Goal: Transaction & Acquisition: Purchase product/service

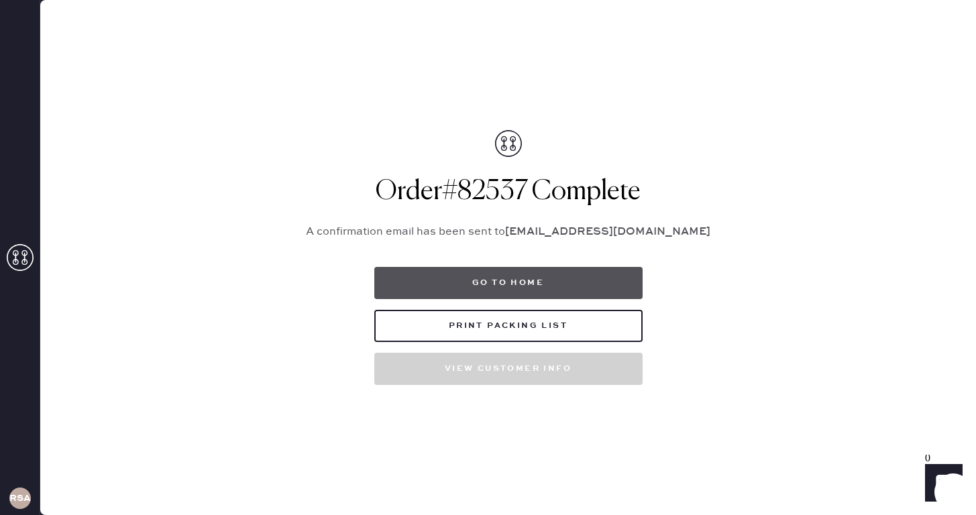
click at [469, 281] on button "Go to home" at bounding box center [508, 283] width 268 height 32
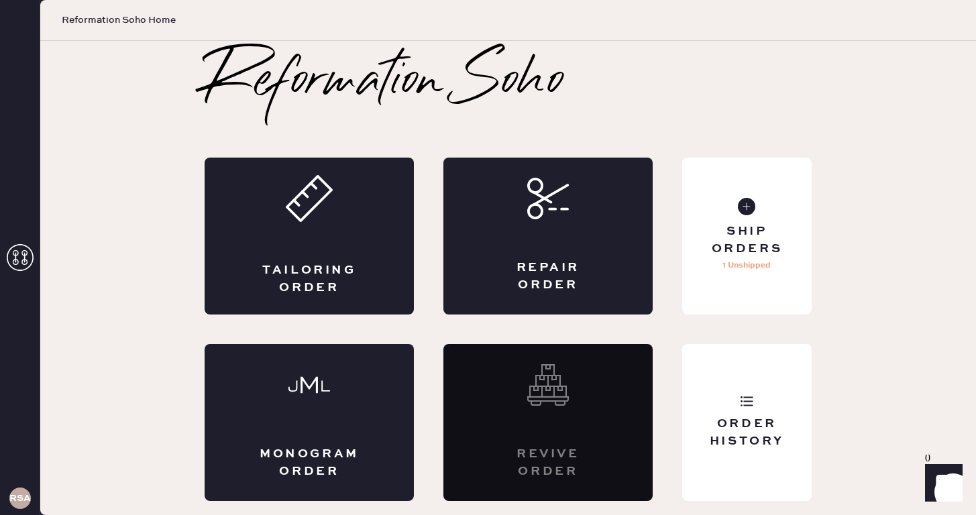
click at [193, 240] on div "Reformation Soho Tailoring Order Repair Order Monogram Order Revive order Order…" at bounding box center [508, 279] width 661 height 446
click at [324, 241] on div "Tailoring Order" at bounding box center [309, 236] width 209 height 157
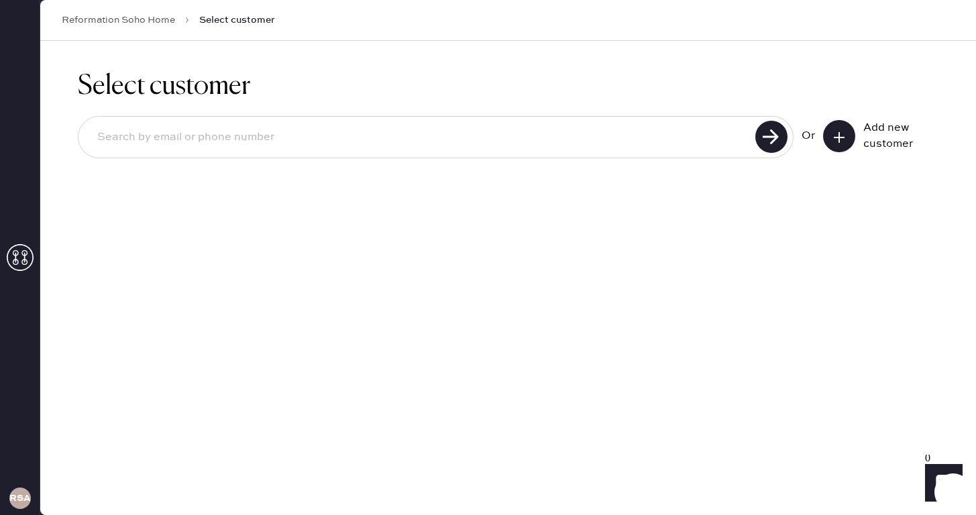
click at [521, 129] on input at bounding box center [419, 137] width 665 height 31
type input "4016595254"
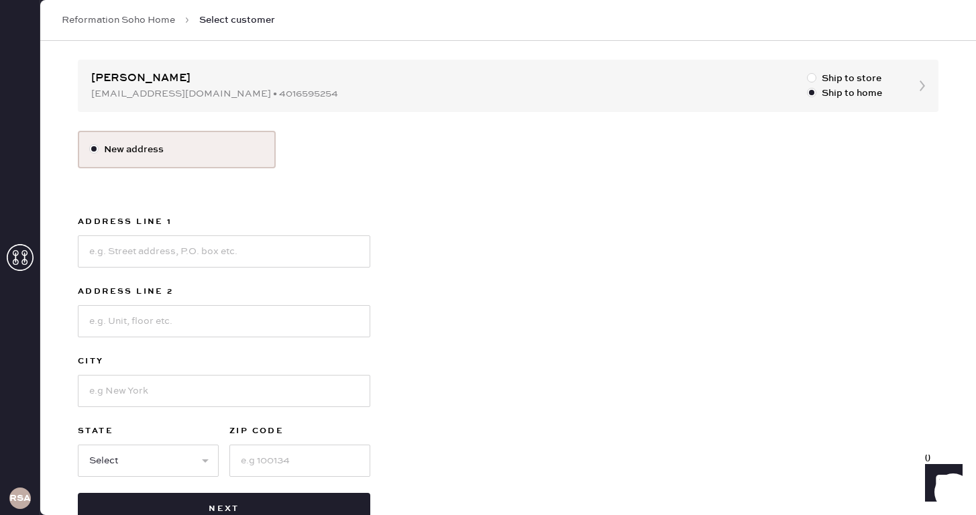
scroll to position [121, 0]
click at [284, 259] on input at bounding box center [224, 251] width 293 height 32
type input "[STREET_ADDRESS]"
type input "#307"
type input "[GEOGRAPHIC_DATA]"
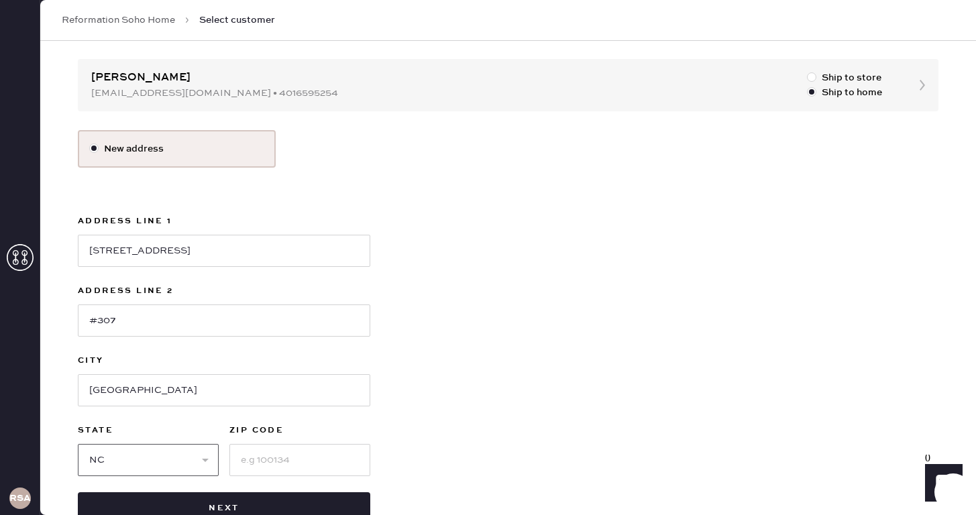
select select "NY"
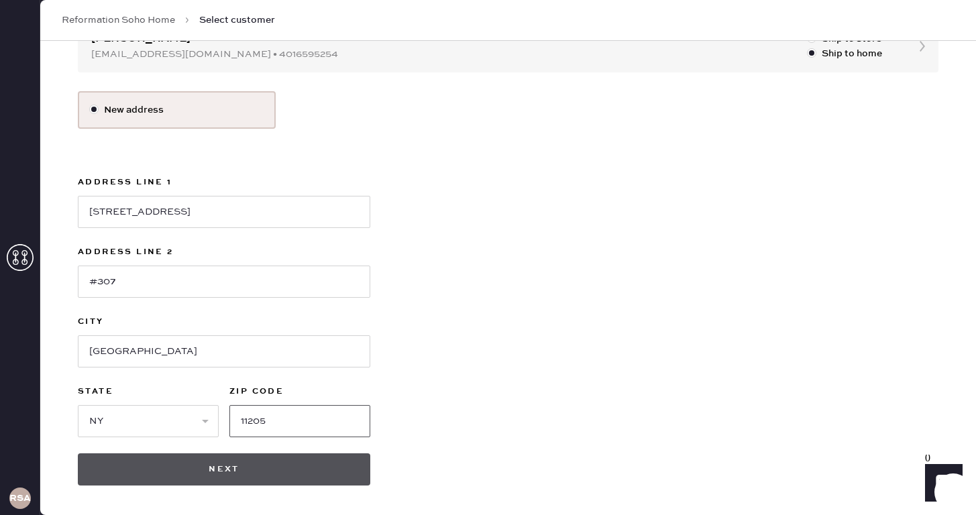
type input "11205"
click at [191, 468] on button "Next" at bounding box center [224, 470] width 293 height 32
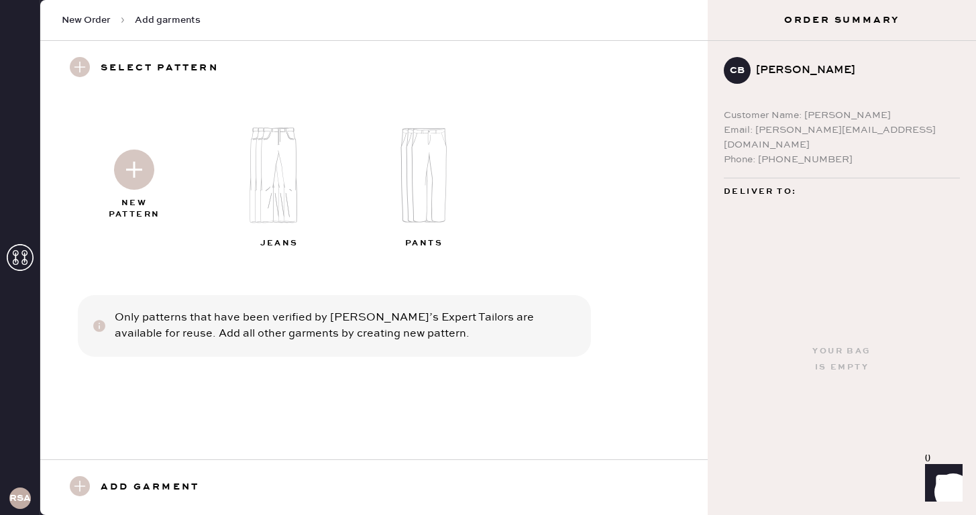
click at [144, 163] on img at bounding box center [134, 170] width 40 height 40
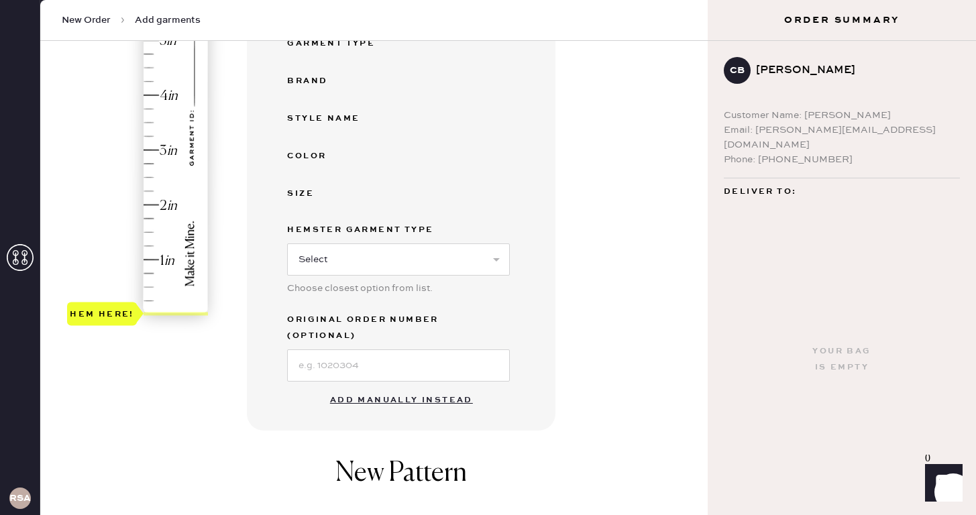
scroll to position [300, 0]
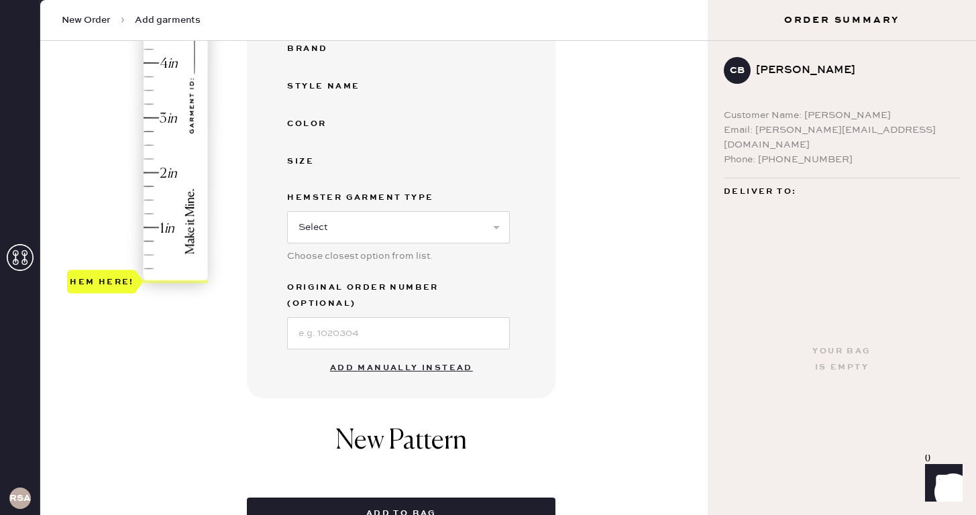
click at [400, 355] on button "Add manually instead" at bounding box center [401, 368] width 159 height 27
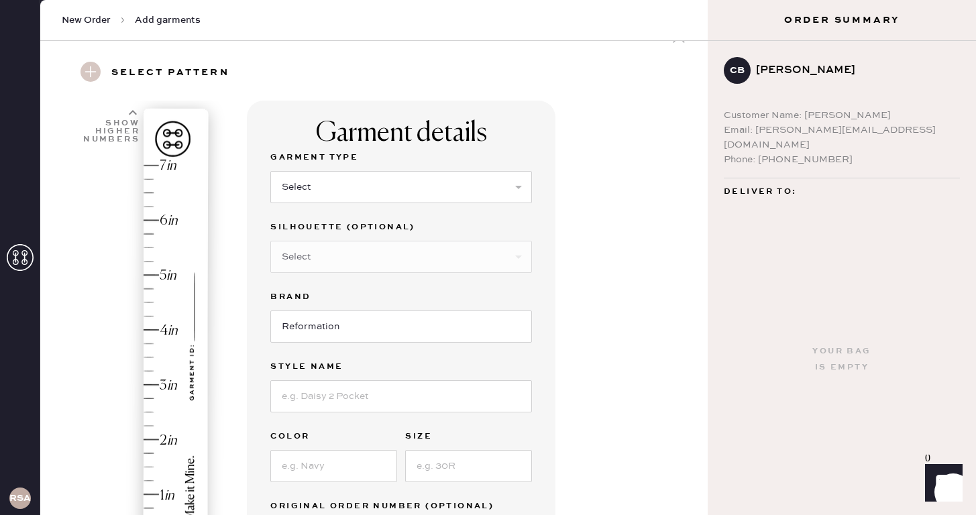
scroll to position [0, 0]
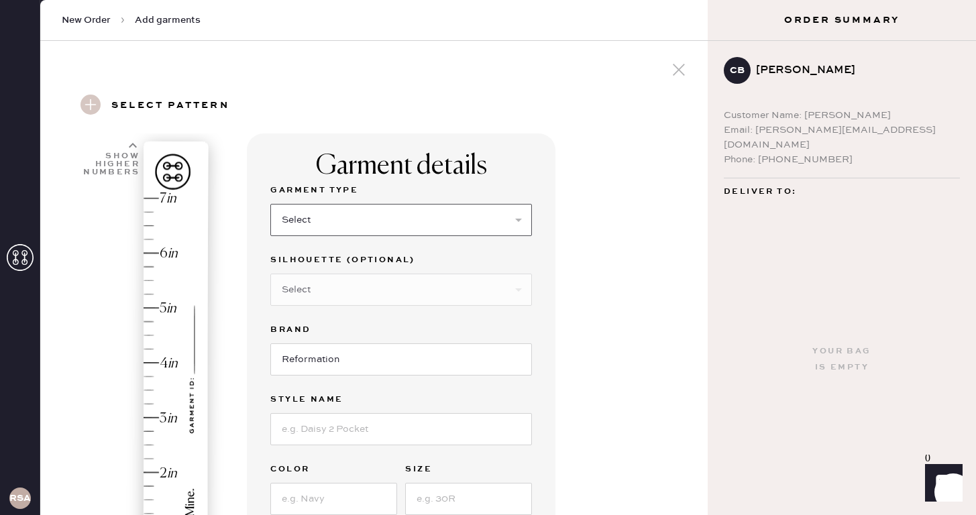
click at [407, 218] on select "Select Basic Skirt Jeans Leggings Pants Shorts Basic Sleeved Dress Basic Sleeve…" at bounding box center [401, 220] width 262 height 32
select select "2"
click at [270, 204] on select "Select Basic Skirt Jeans Leggings Pants Shorts Basic Sleeved Dress Basic Sleeve…" at bounding box center [401, 220] width 262 height 32
click at [355, 279] on select "Select Shorts Cropped Flare Boot Cut Straight Skinny Other" at bounding box center [401, 290] width 262 height 32
select select "7"
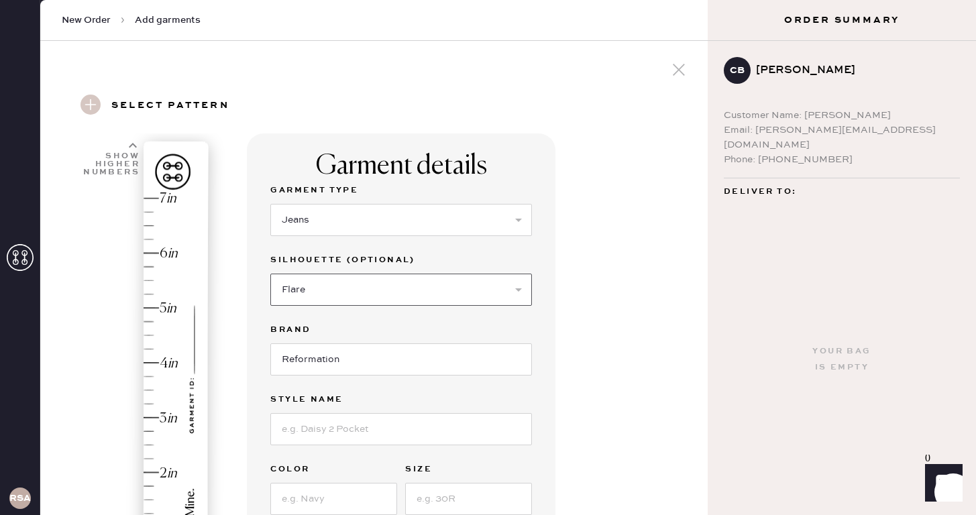
click at [270, 274] on select "Select Shorts Cropped Flare Boot Cut Straight Skinny Other" at bounding box center [401, 290] width 262 height 32
drag, startPoint x: 299, startPoint y: 437, endPoint x: 299, endPoint y: 427, distance: 10.1
click at [299, 437] on input at bounding box center [401, 429] width 262 height 32
click at [303, 427] on input "[PERSON_NAME]" at bounding box center [401, 429] width 262 height 32
click at [395, 197] on label "Garment Type" at bounding box center [401, 190] width 262 height 16
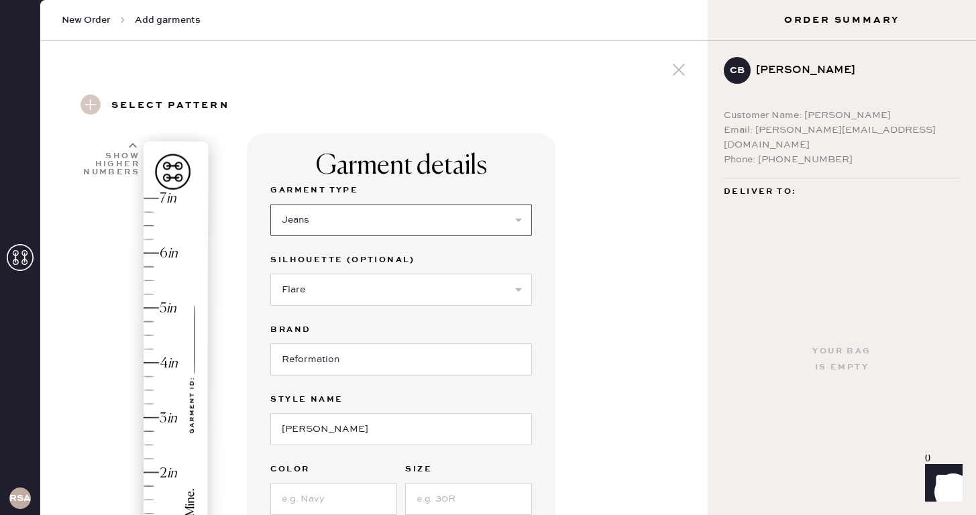
click at [395, 212] on select "Select Basic Skirt Jeans Leggings Pants Shorts Basic Sleeved Dress Basic Sleeve…" at bounding box center [401, 220] width 262 height 32
click at [270, 204] on select "Select Basic Skirt Jeans Leggings Pants Shorts Basic Sleeved Dress Basic Sleeve…" at bounding box center [401, 220] width 262 height 32
click at [318, 293] on select "Select Shorts Cropped Flare Boot Cut Straight Skinny Other" at bounding box center [401, 290] width 262 height 32
click at [331, 271] on div "Select Shorts Cropped Flare Boot Cut Straight Skinny Other" at bounding box center [401, 288] width 262 height 35
click at [375, 431] on input "[PERSON_NAME]" at bounding box center [401, 429] width 262 height 32
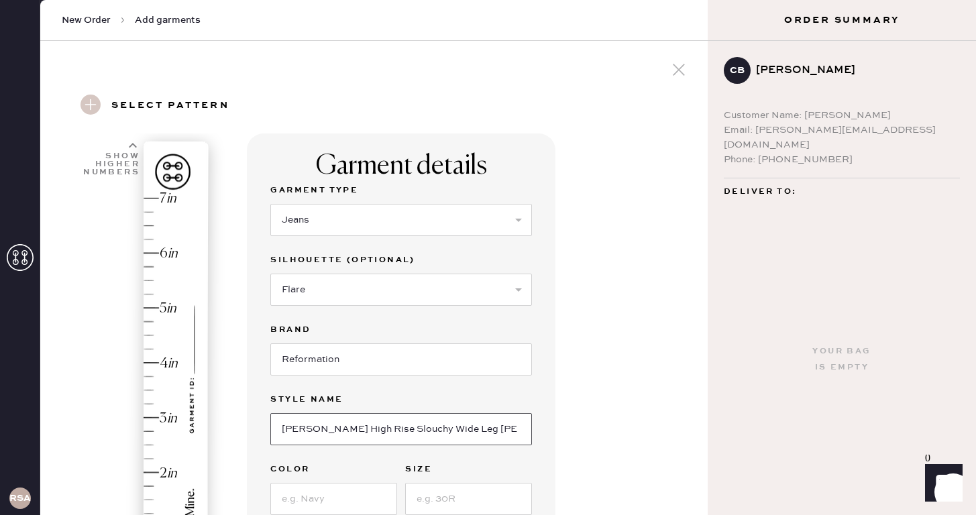
type input "[PERSON_NAME] High Rise Slouchy Wide Leg [PERSON_NAME]"
click at [335, 501] on input at bounding box center [333, 499] width 127 height 32
type input "Ondine"
click at [437, 507] on input at bounding box center [468, 499] width 127 height 32
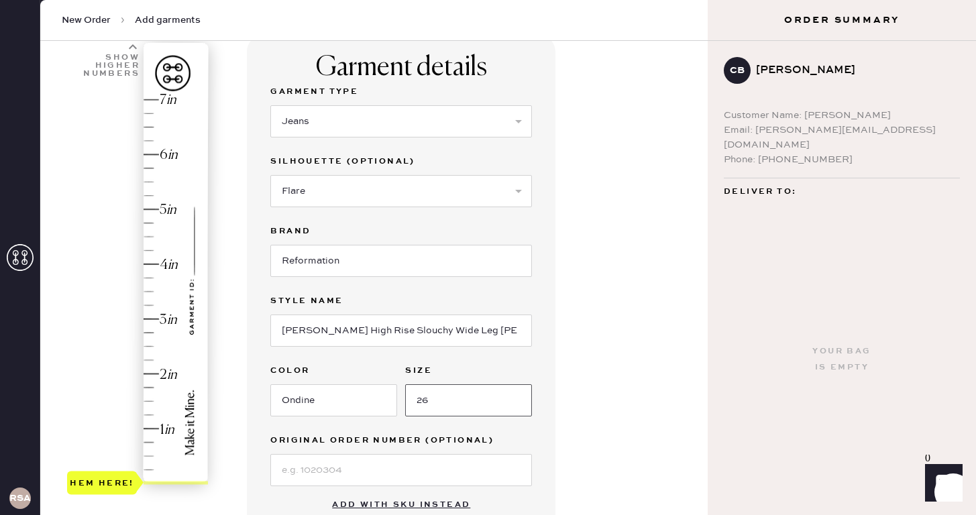
type input "26"
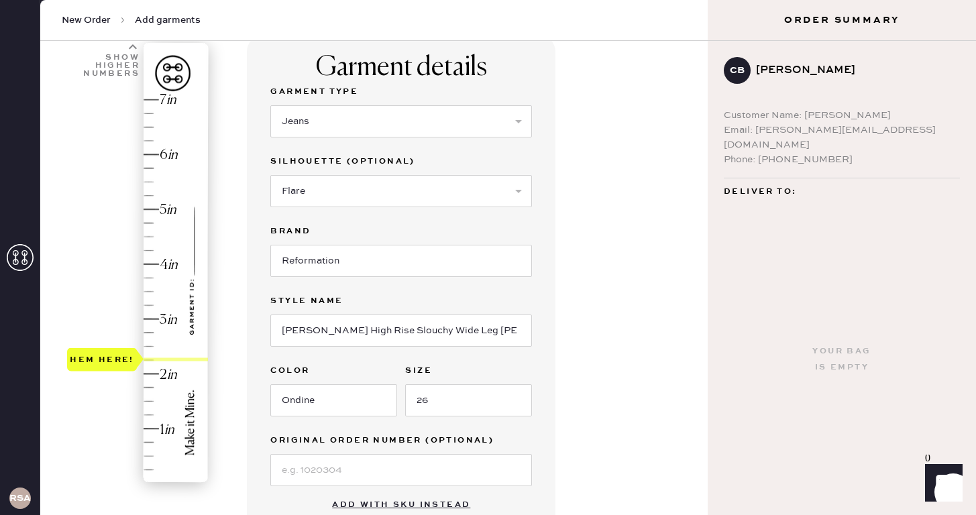
type input "2.5"
drag, startPoint x: 152, startPoint y: 483, endPoint x: 146, endPoint y: 353, distance: 130.3
click at [146, 353] on div "Hem here!" at bounding box center [138, 292] width 143 height 396
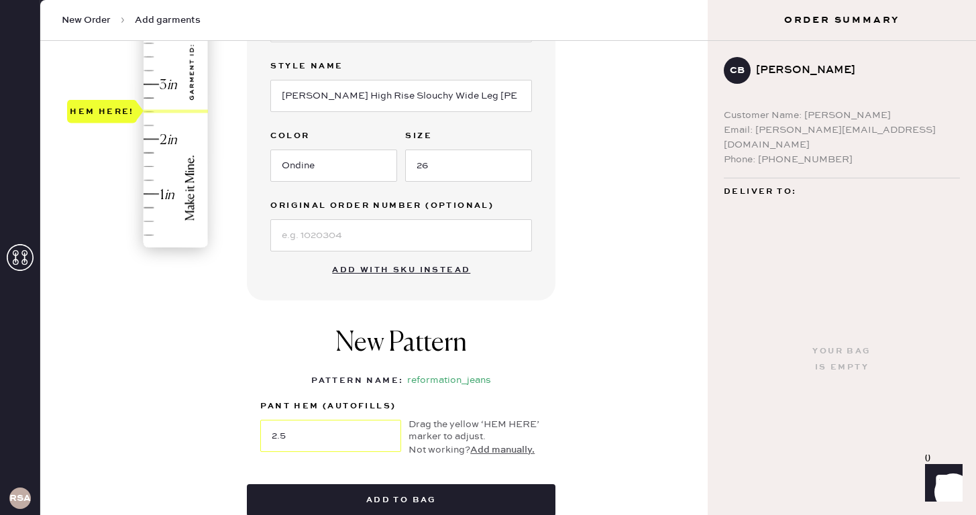
scroll to position [374, 0]
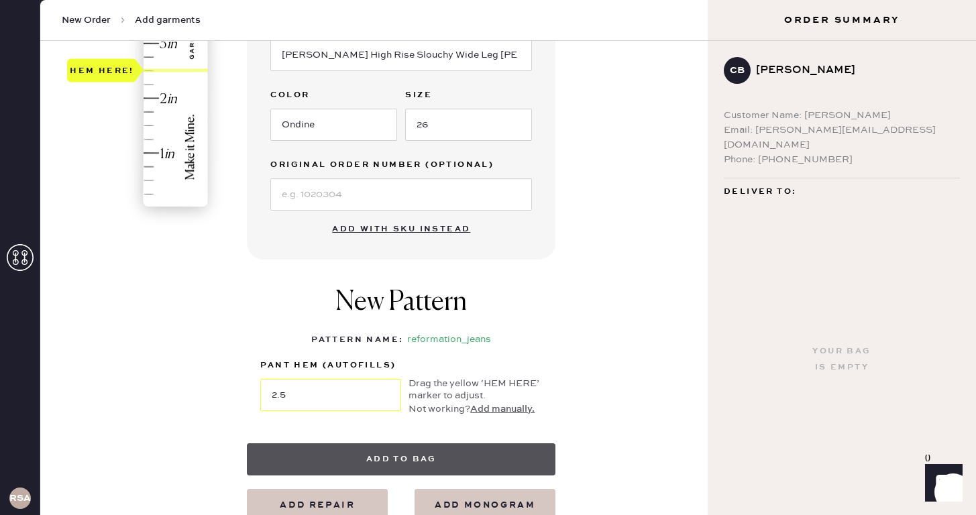
click at [358, 471] on button "Add to bag" at bounding box center [401, 459] width 309 height 32
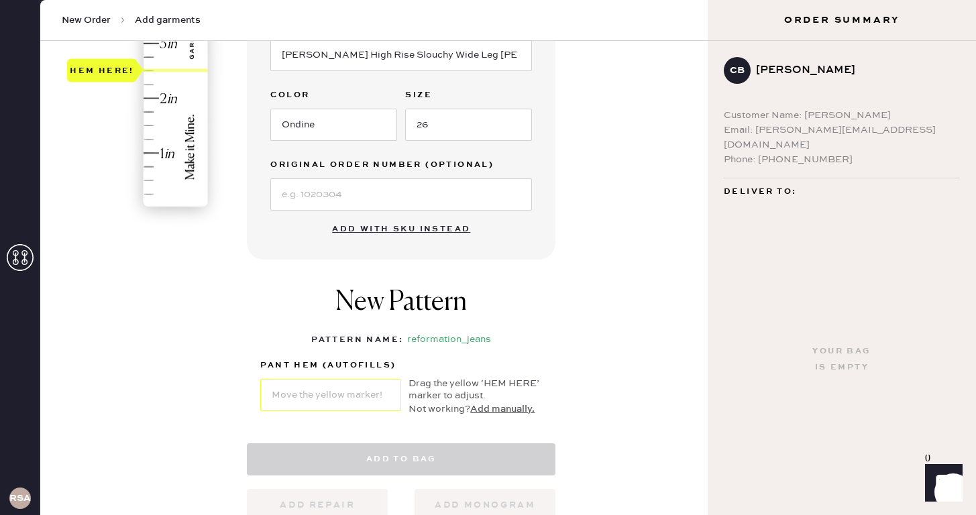
select select "2"
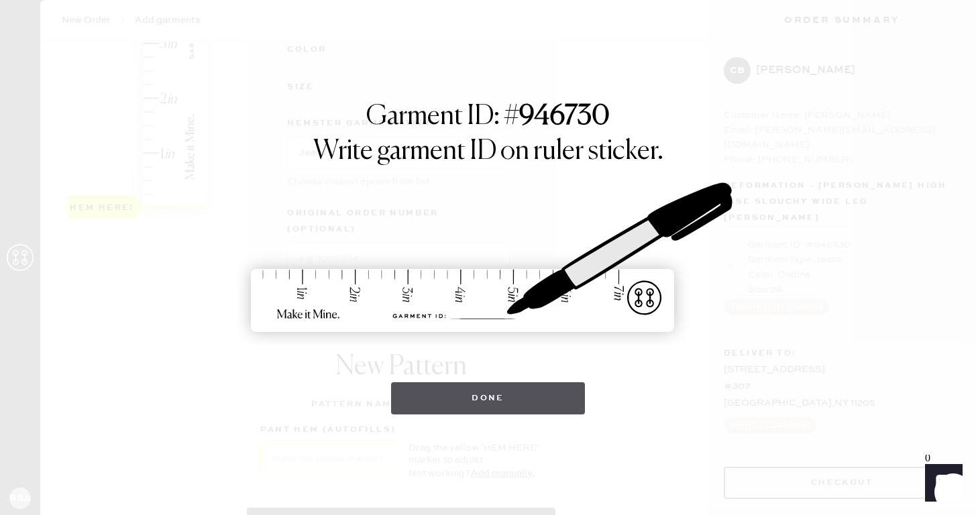
click at [468, 404] on button "Done" at bounding box center [488, 398] width 194 height 32
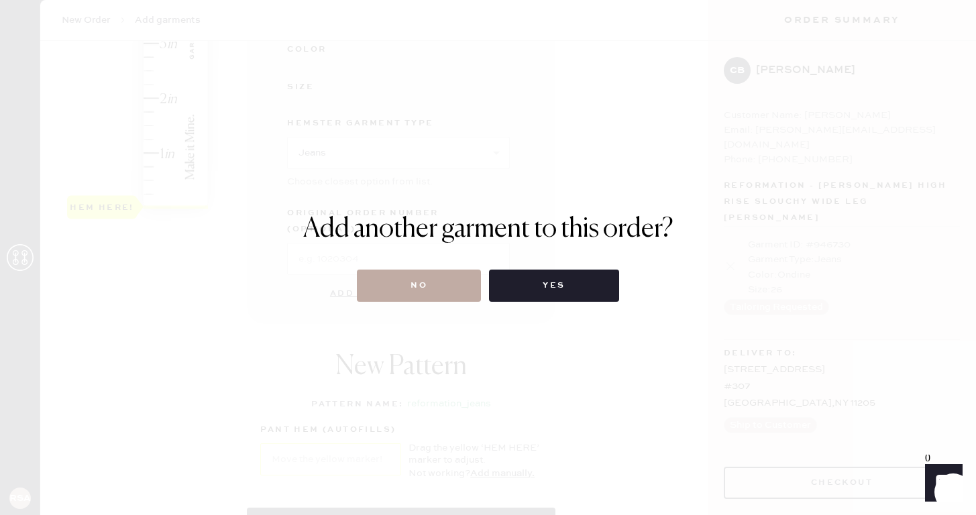
click at [430, 287] on button "No" at bounding box center [419, 286] width 124 height 32
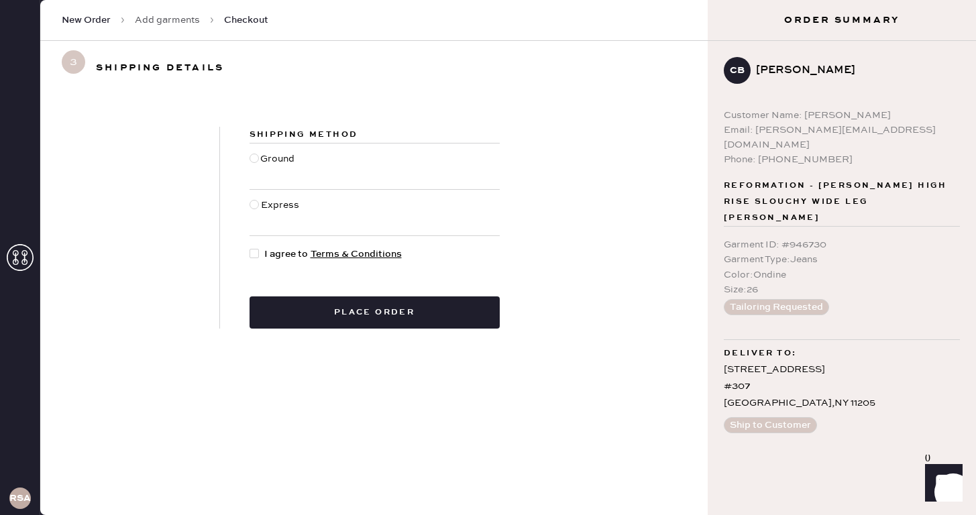
click at [258, 256] on div at bounding box center [254, 253] width 9 height 9
click at [250, 248] on input "I agree to Terms & Conditions" at bounding box center [250, 247] width 1 height 1
checkbox input "true"
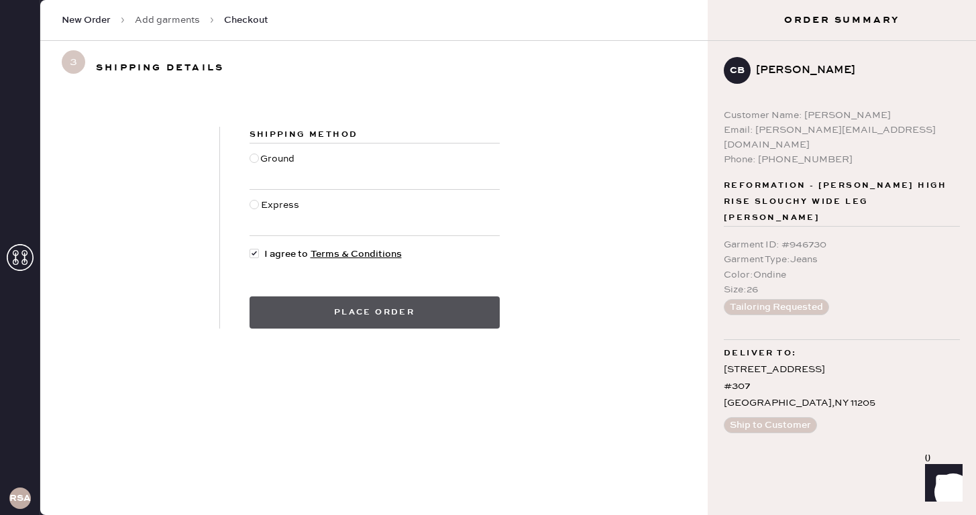
click at [317, 321] on button "Place order" at bounding box center [375, 313] width 250 height 32
click at [367, 311] on button "Place order" at bounding box center [375, 313] width 250 height 32
click at [366, 311] on button "Place order" at bounding box center [375, 313] width 250 height 32
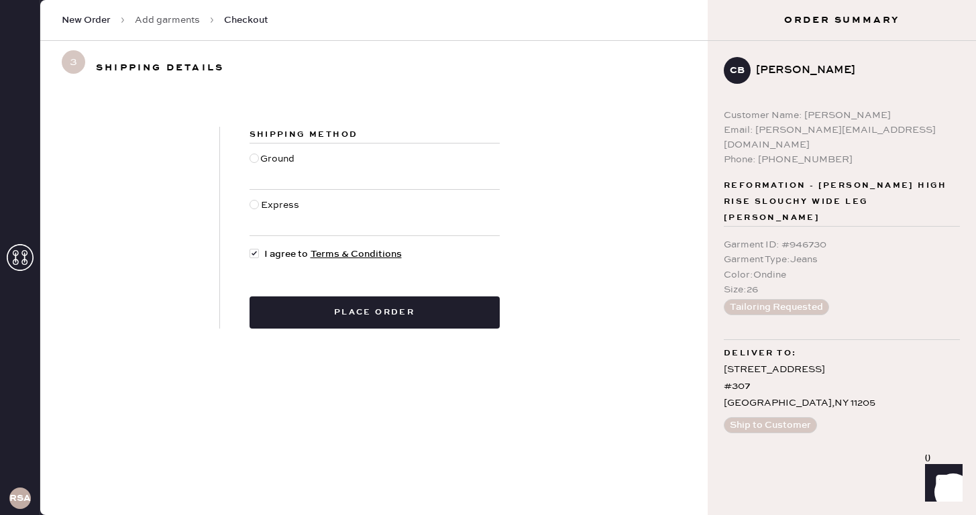
click at [257, 161] on div at bounding box center [254, 158] width 9 height 9
click at [250, 152] on input "Ground" at bounding box center [250, 152] width 1 height 1
radio input "true"
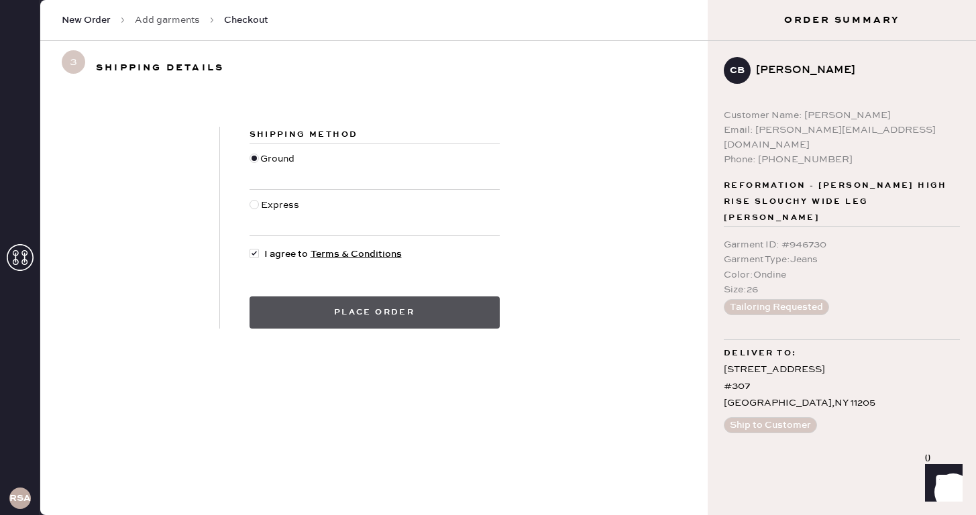
click at [341, 311] on button "Place order" at bounding box center [375, 313] width 250 height 32
